Goal: Browse casually

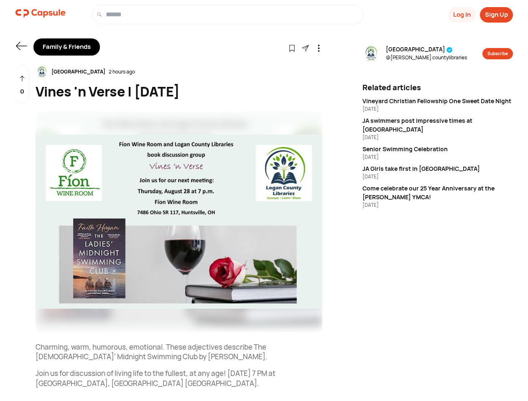
click at [461, 15] on button "Log In" at bounding box center [462, 14] width 28 height 15
click at [496, 15] on button "Sign Up" at bounding box center [496, 14] width 33 height 15
click at [21, 46] on icon at bounding box center [21, 46] width 11 height 8
click at [292, 48] on icon at bounding box center [291, 48] width 7 height 7
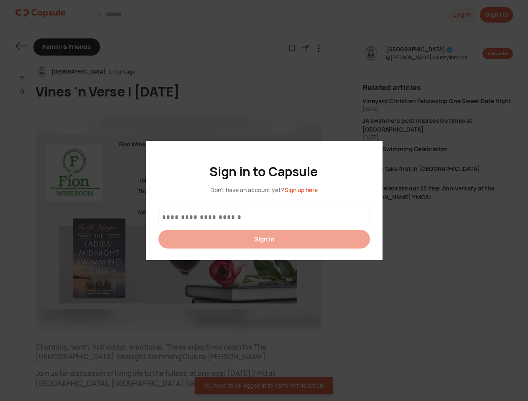
click at [305, 48] on div at bounding box center [264, 200] width 528 height 401
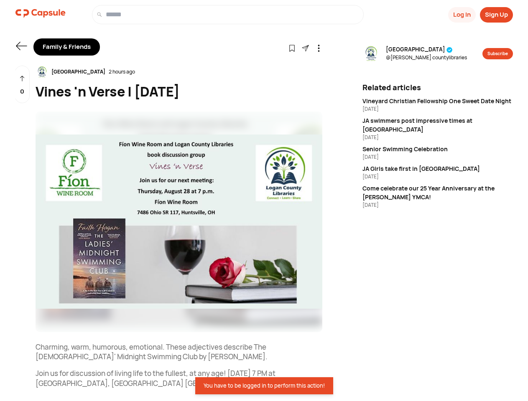
click at [318, 48] on icon at bounding box center [318, 48] width 7 height 7
click at [179, 72] on div "[GEOGRAPHIC_DATA] 2 hours ago" at bounding box center [179, 72] width 287 height 13
click at [179, 222] on img at bounding box center [179, 222] width 287 height 221
click at [22, 84] on div "0" at bounding box center [22, 85] width 15 height 38
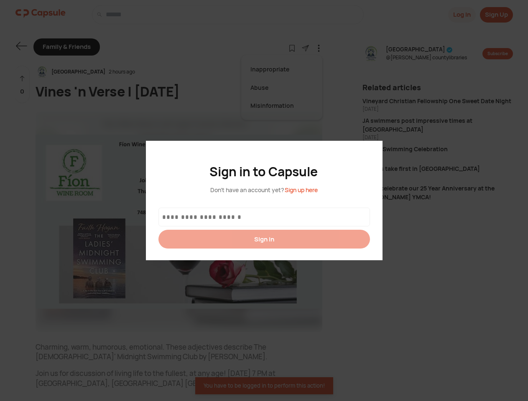
click at [419, 53] on div at bounding box center [264, 200] width 528 height 401
